Goal: Information Seeking & Learning: Learn about a topic

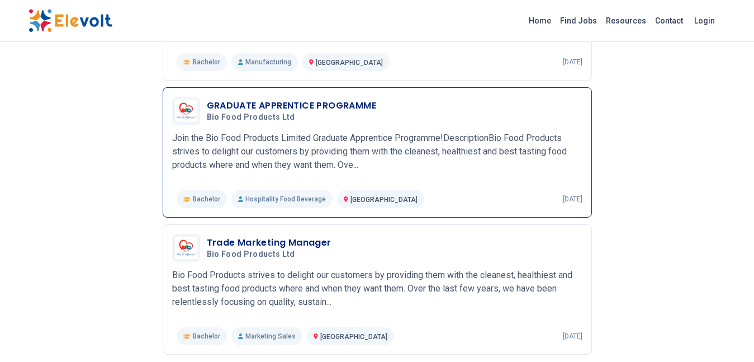
scroll to position [780, 0]
click at [378, 169] on p "Join the Bio Food Products Limited Graduate Apprentice Programme!DescriptionBio…" at bounding box center [377, 151] width 410 height 40
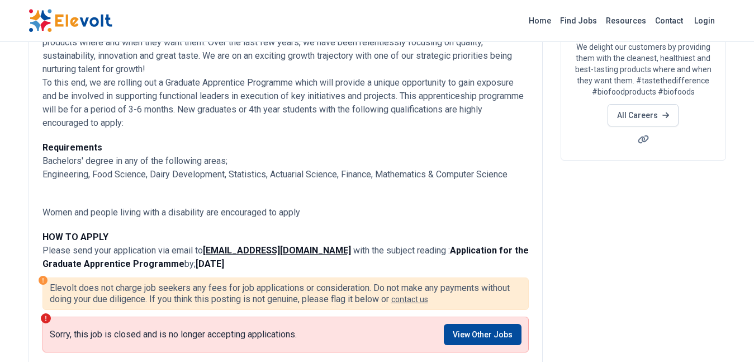
scroll to position [165, 0]
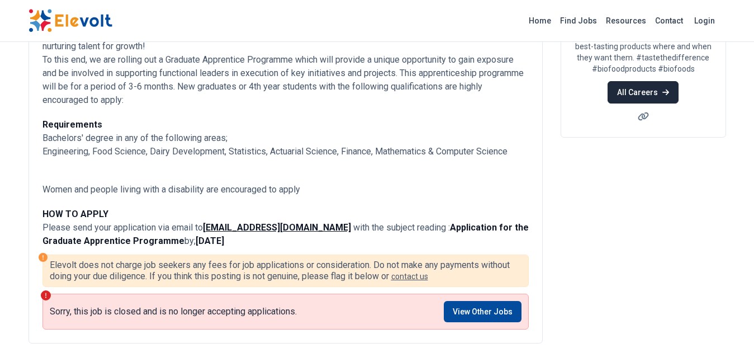
click at [626, 99] on link "All Careers" at bounding box center [643, 92] width 71 height 22
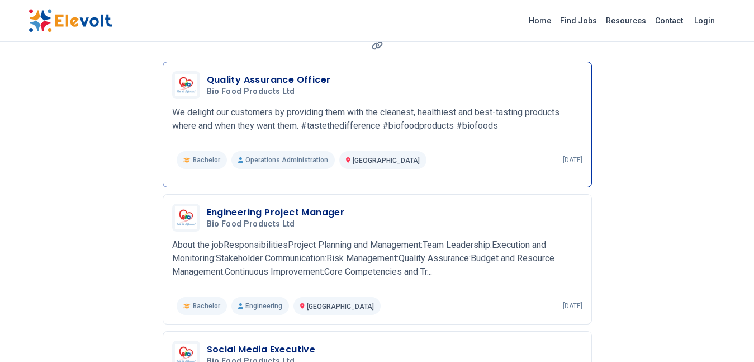
scroll to position [128, 0]
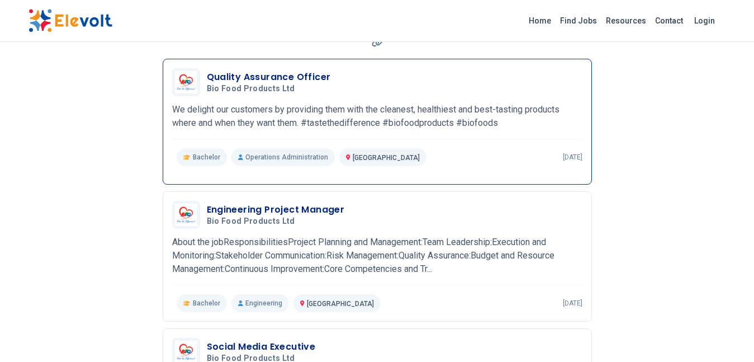
click at [220, 165] on p "Bachelor" at bounding box center [202, 157] width 50 height 18
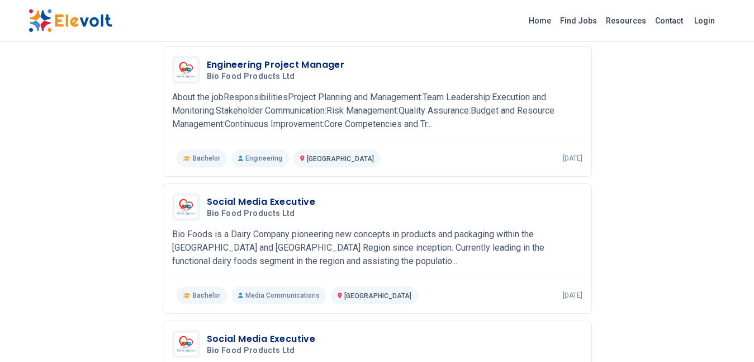
scroll to position [277, 0]
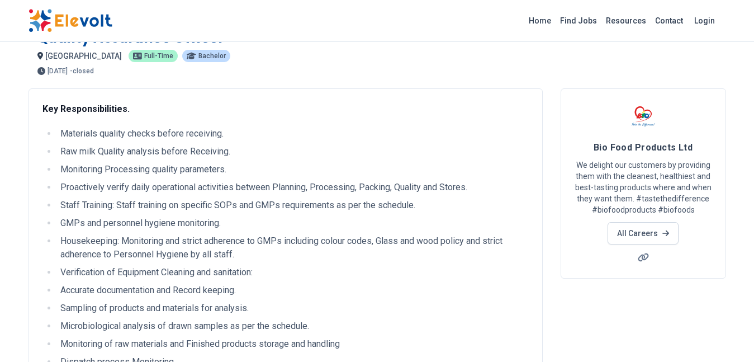
scroll to position [7, 0]
